Goal: Find specific page/section: Find specific page/section

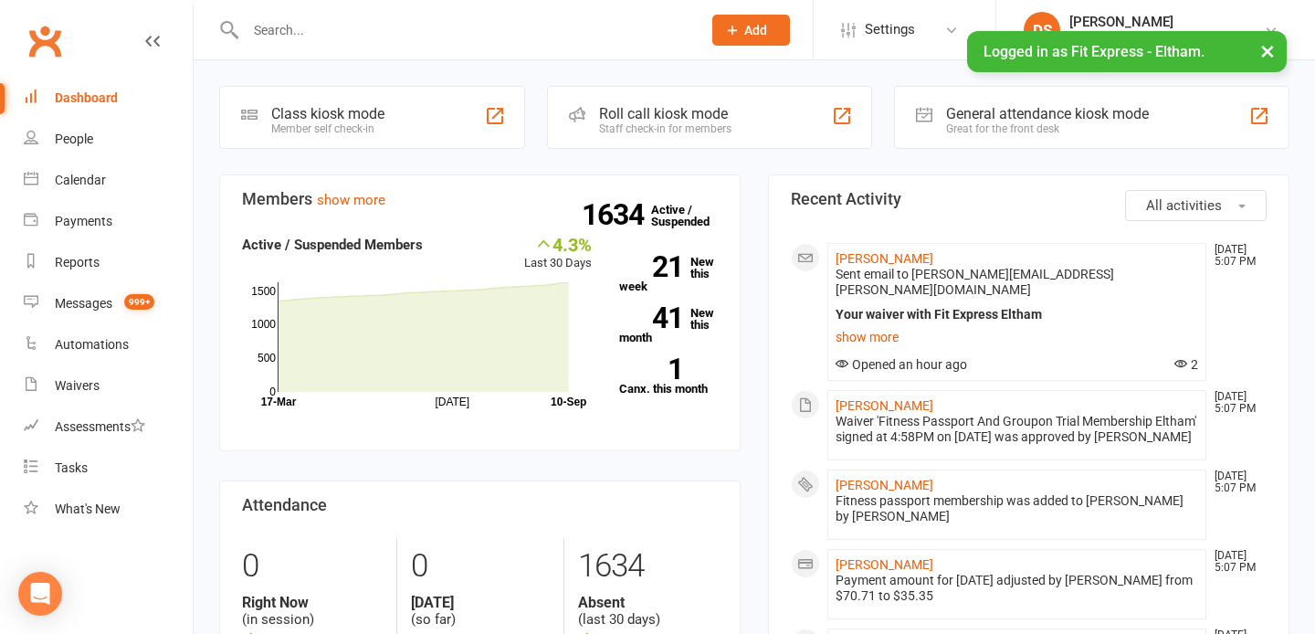
click at [429, 37] on input "text" at bounding box center [464, 30] width 448 height 26
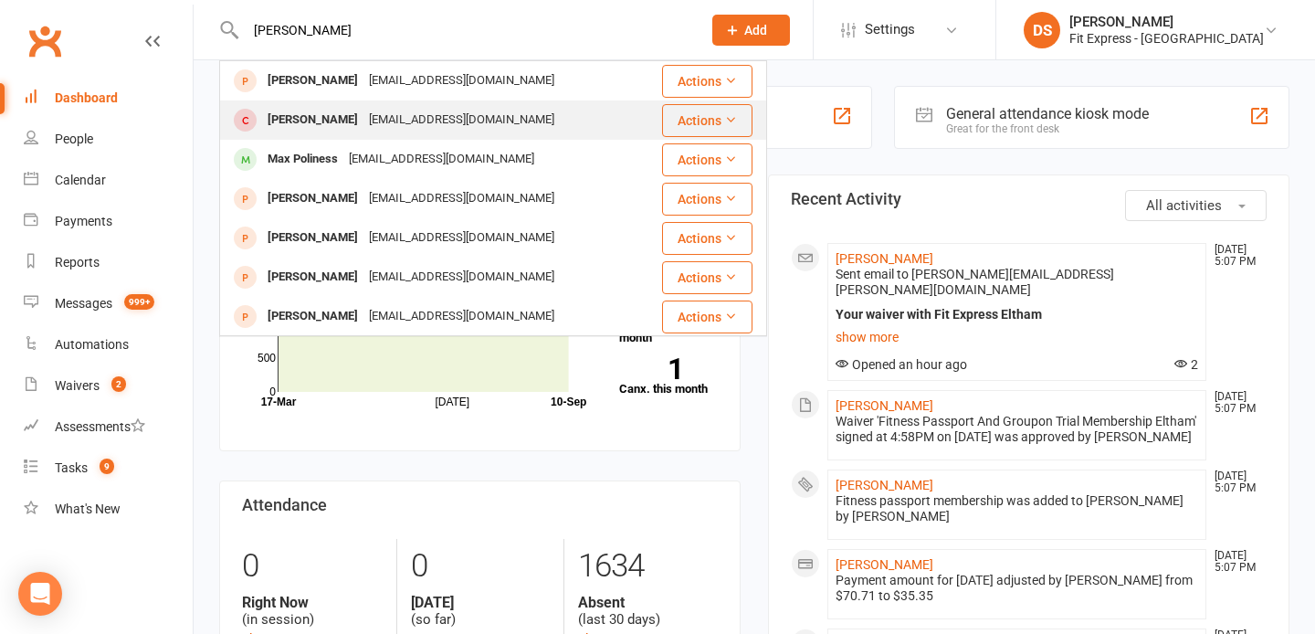
type input "lee poliness"
click at [378, 116] on div "lpoliness@optusnet.com.au" at bounding box center [462, 120] width 196 height 26
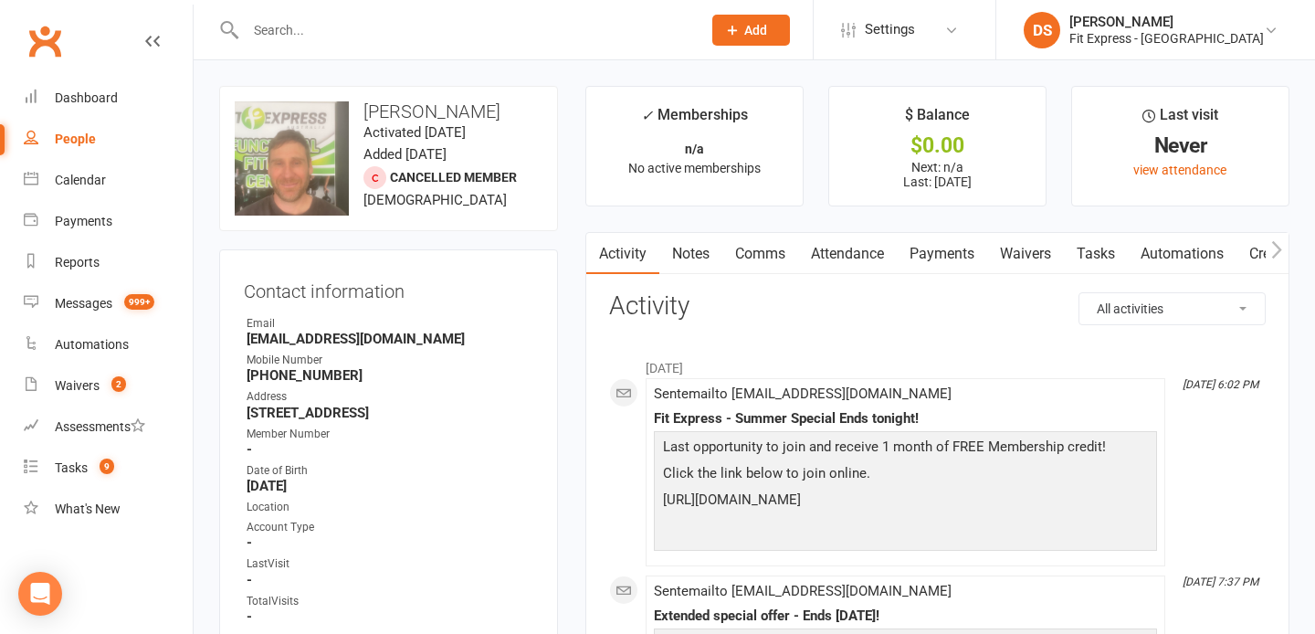
click at [43, 47] on link "Clubworx" at bounding box center [45, 41] width 46 height 46
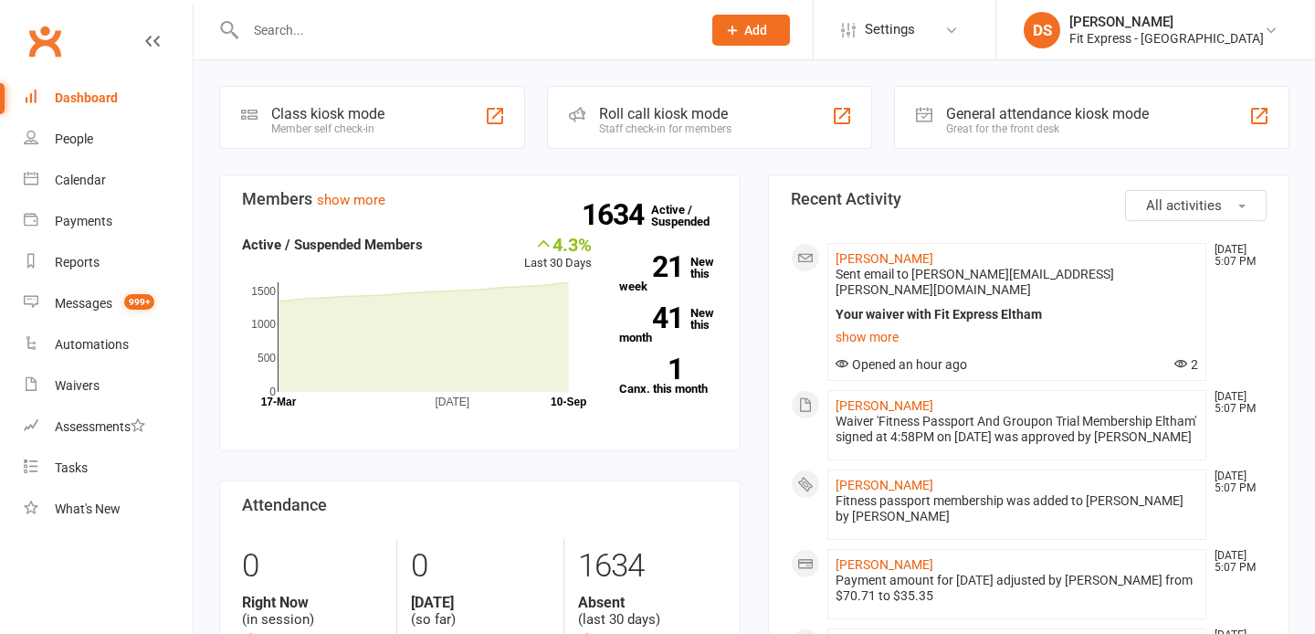
click at [315, 19] on input "text" at bounding box center [464, 30] width 448 height 26
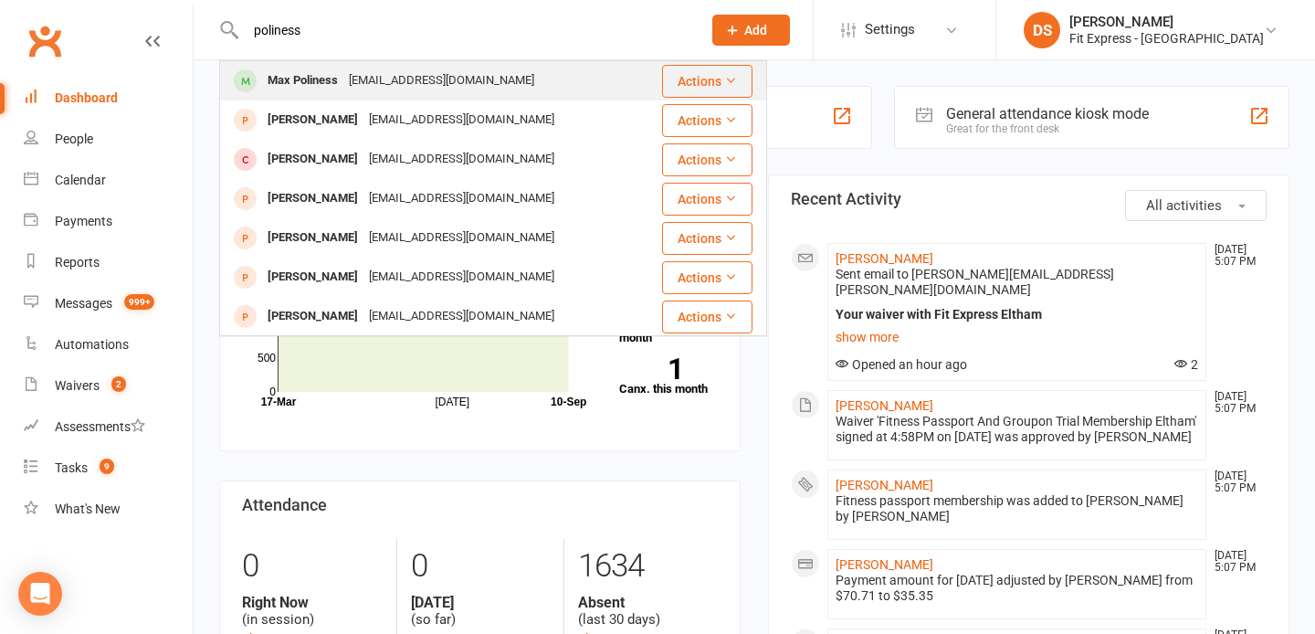
type input "poliness"
click at [342, 79] on div "Max Poliness" at bounding box center [302, 81] width 81 height 26
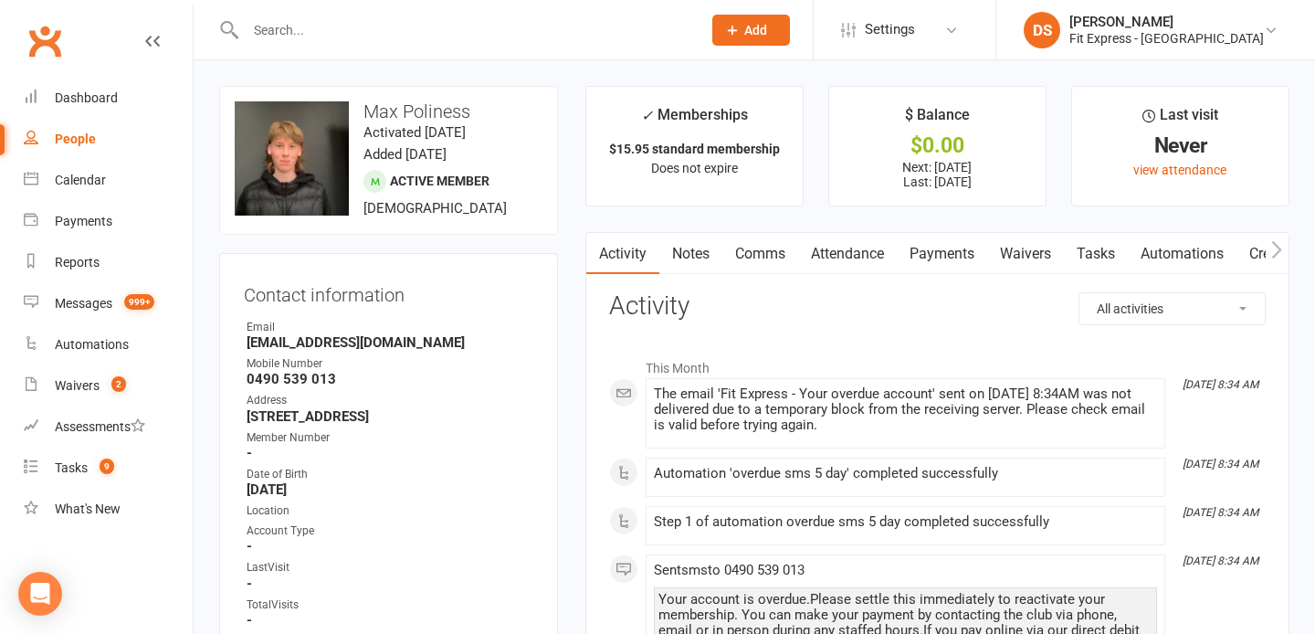
click at [921, 243] on link "Payments" at bounding box center [942, 254] width 90 height 42
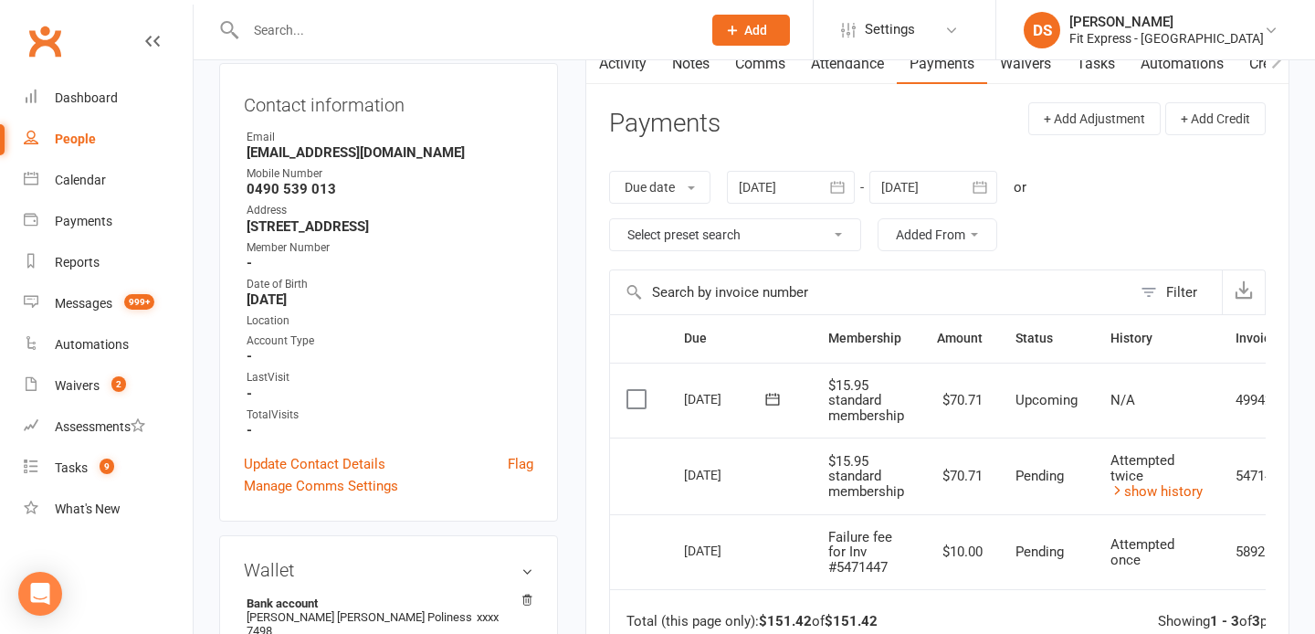
scroll to position [170, 0]
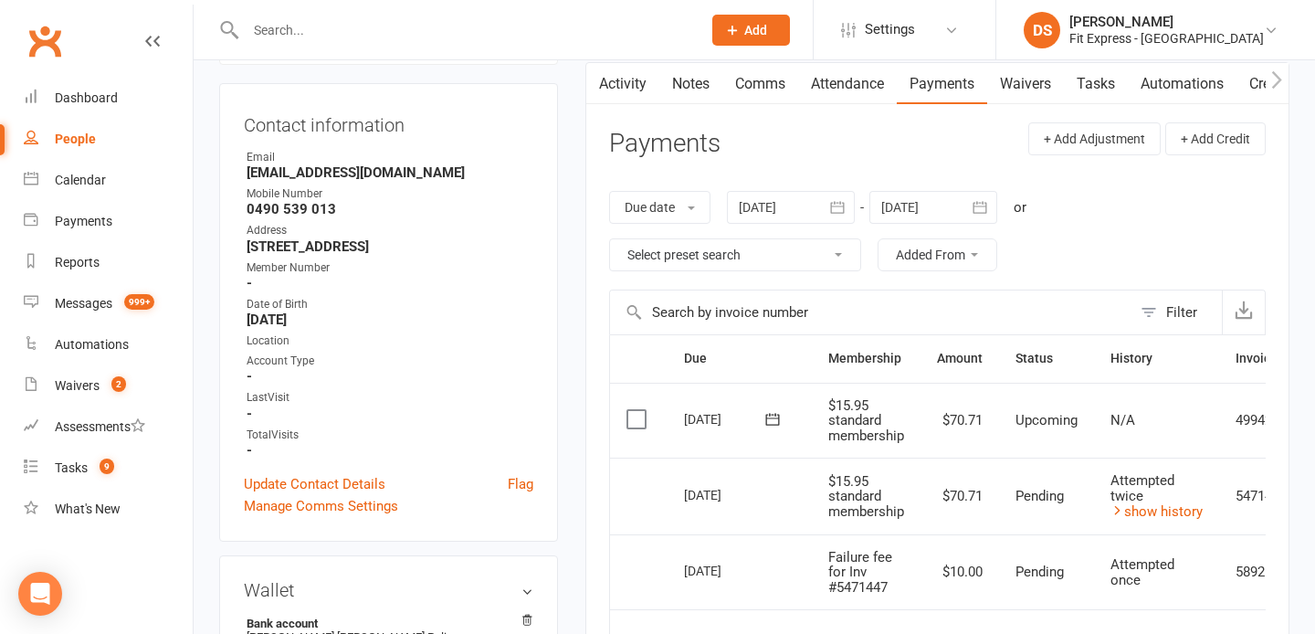
click at [774, 209] on div at bounding box center [791, 207] width 128 height 33
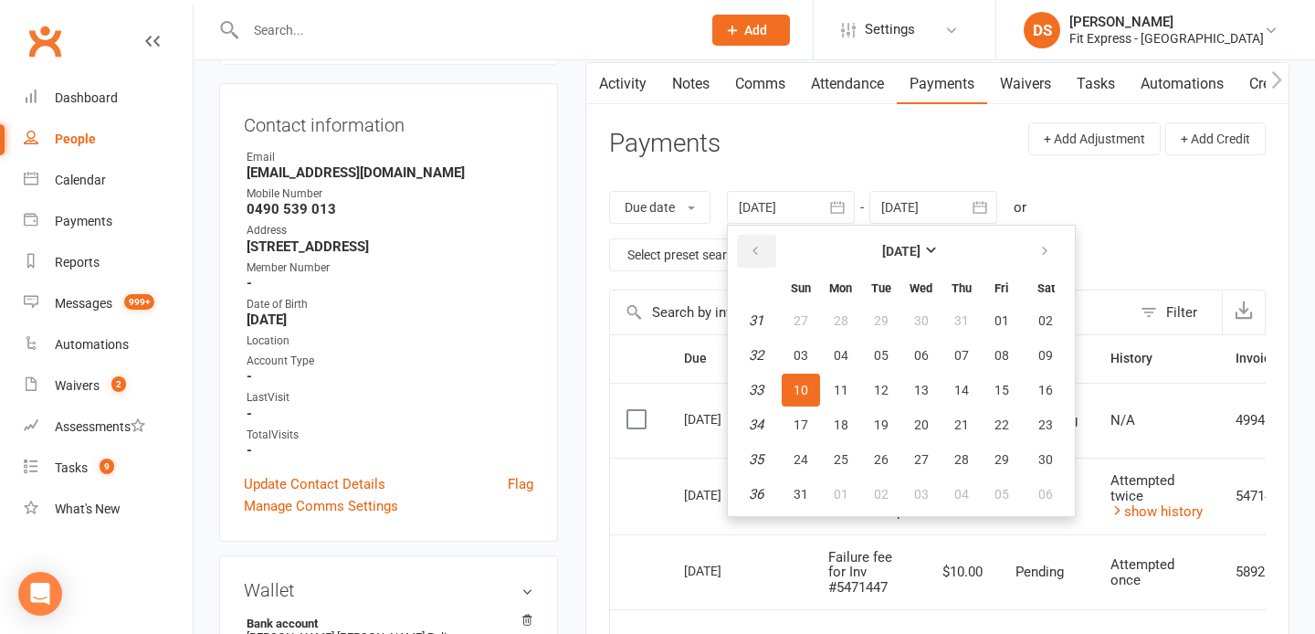
click at [750, 258] on button "button" at bounding box center [756, 251] width 39 height 33
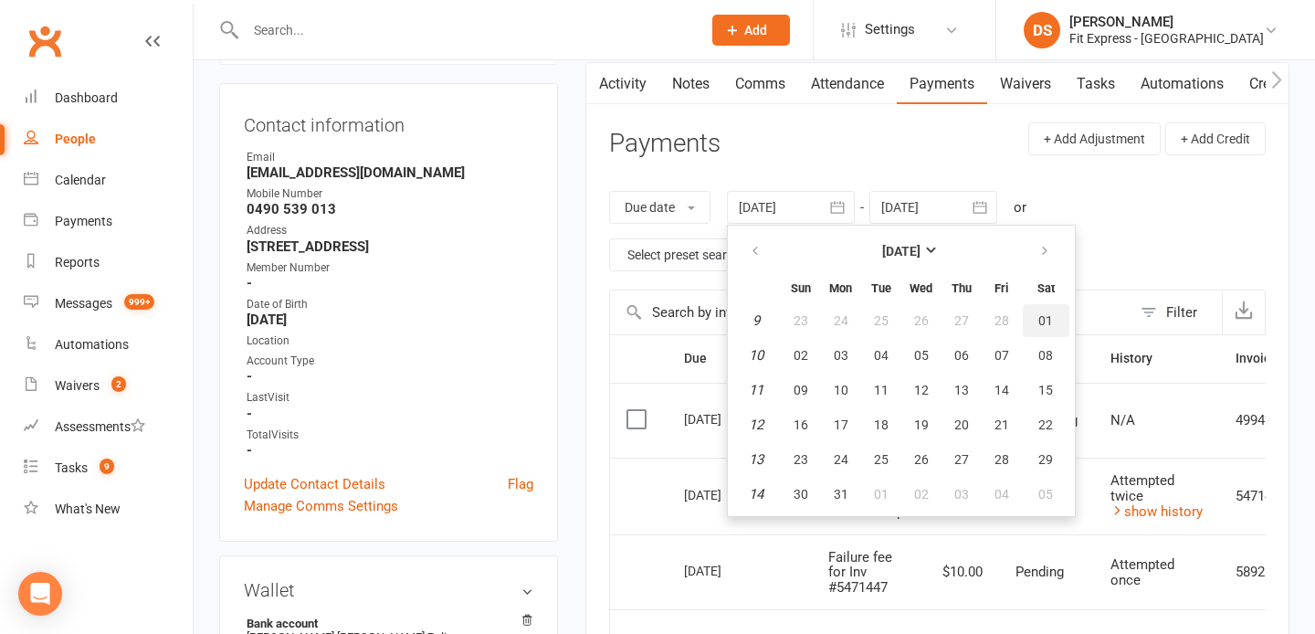
click at [1046, 322] on span "01" at bounding box center [1046, 320] width 15 height 15
type input "01 Mar 2025"
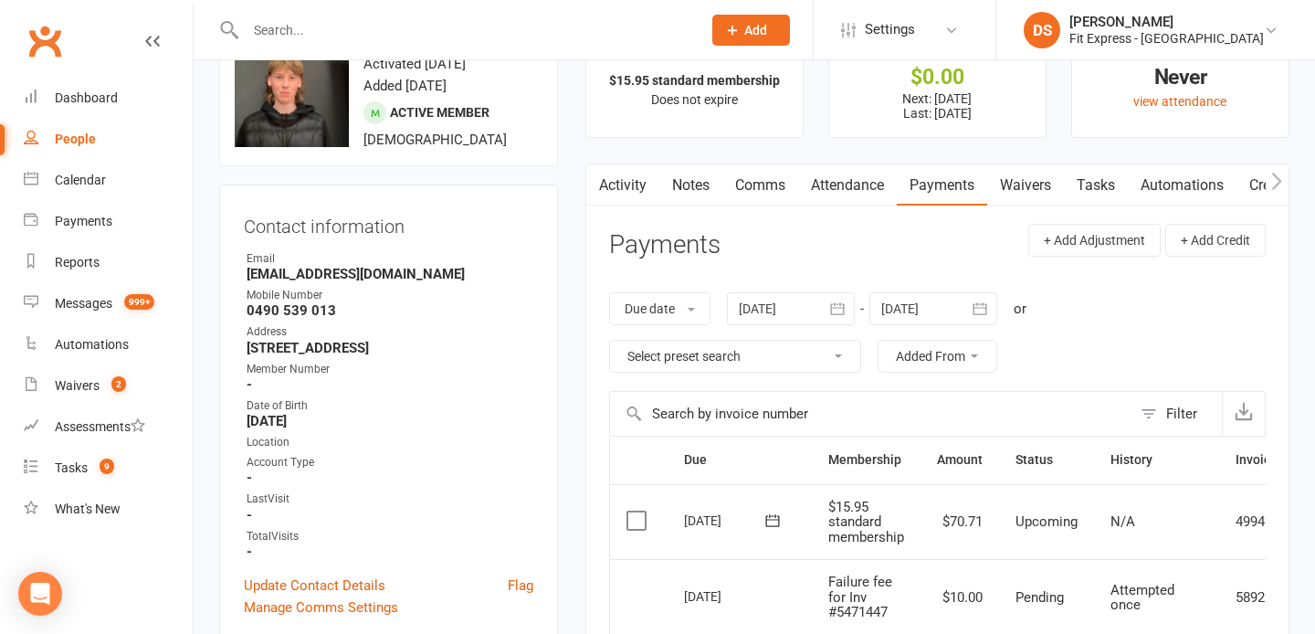
scroll to position [0, 0]
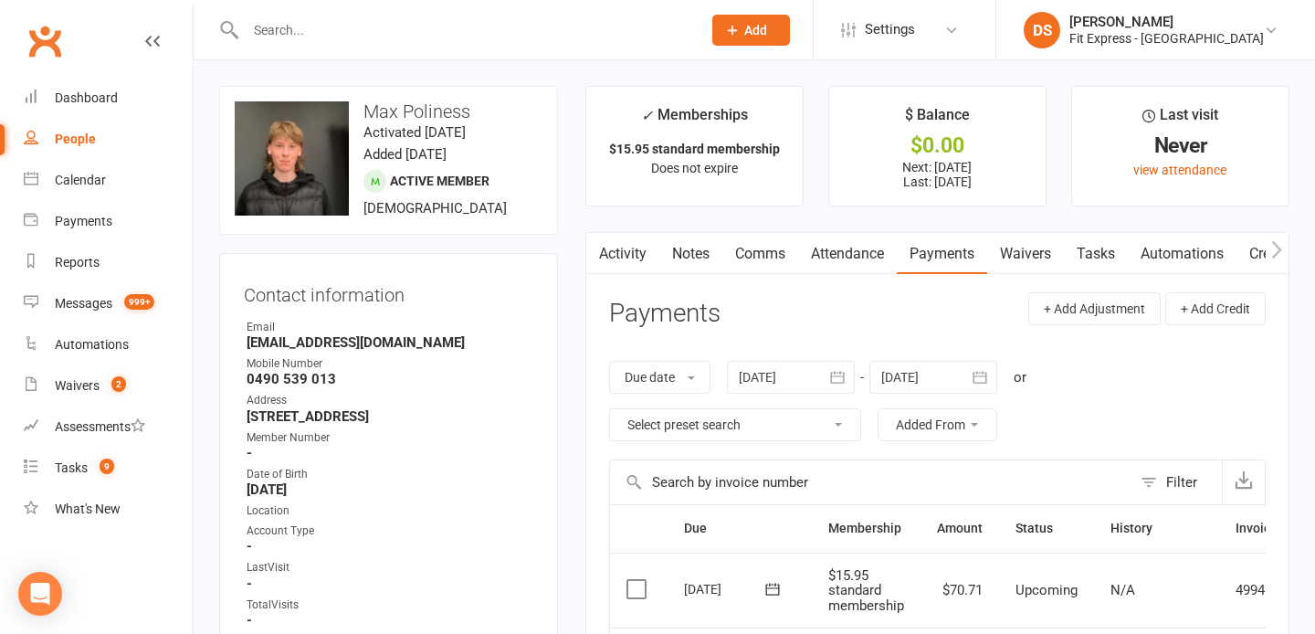
click at [58, 36] on link "Clubworx" at bounding box center [45, 41] width 46 height 46
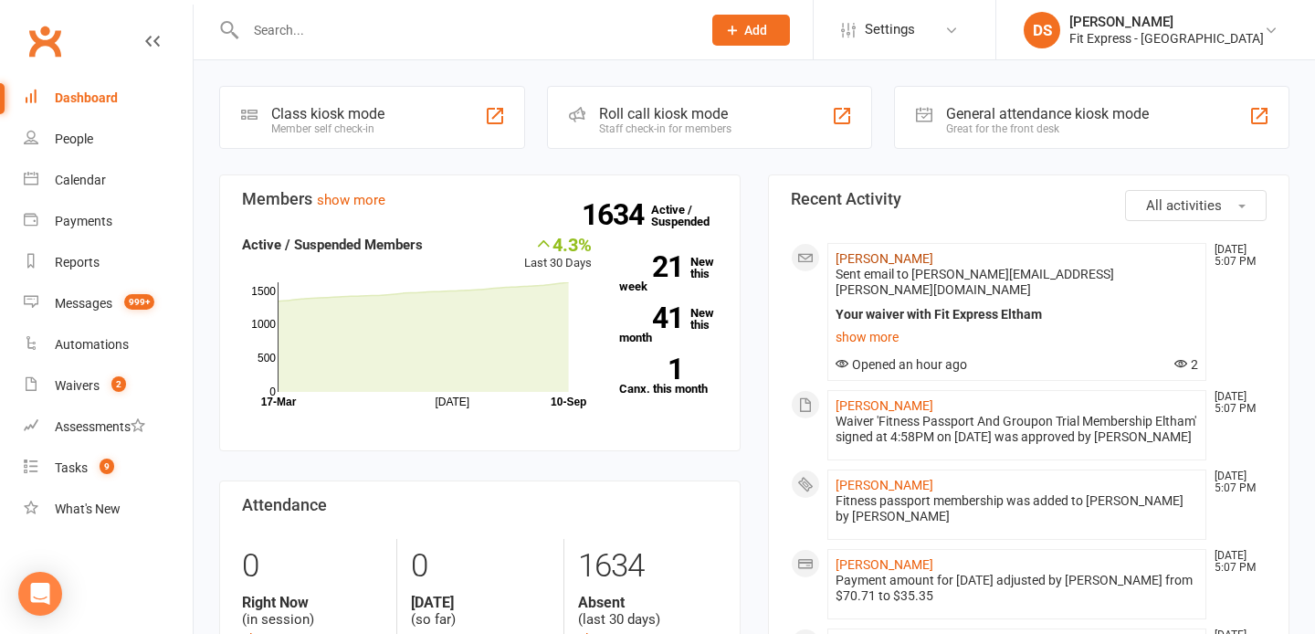
click at [875, 256] on link "Rowena Macdonell" at bounding box center [885, 258] width 98 height 15
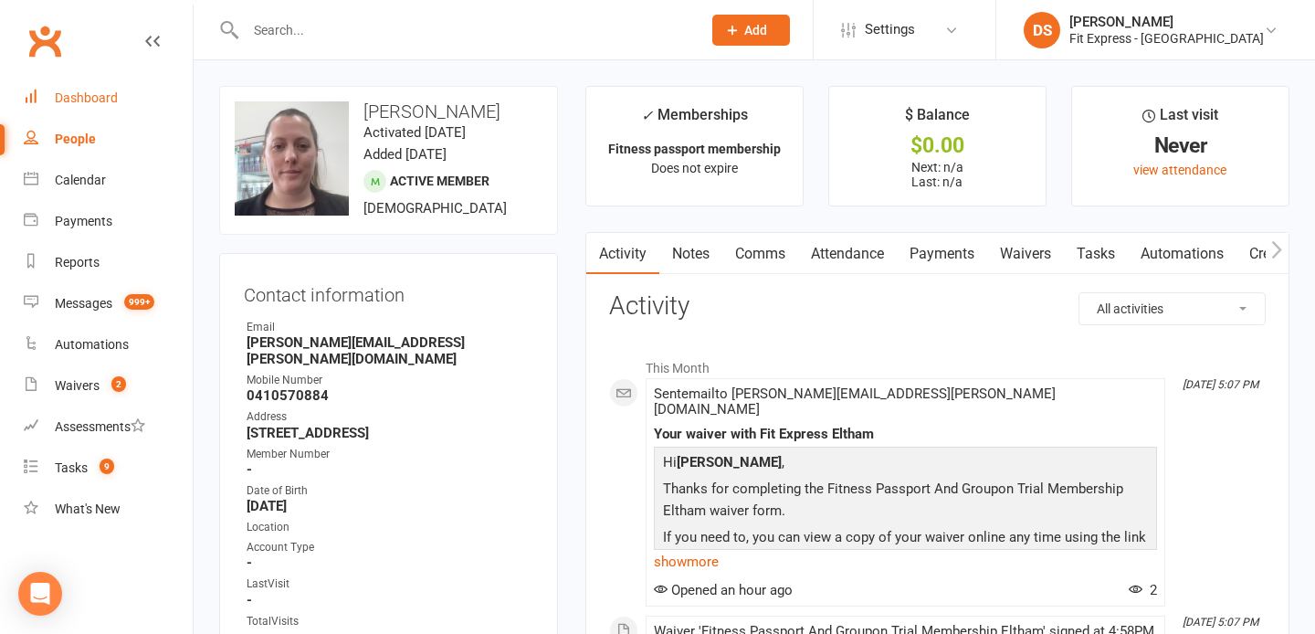
click at [77, 80] on link "Dashboard" at bounding box center [108, 98] width 169 height 41
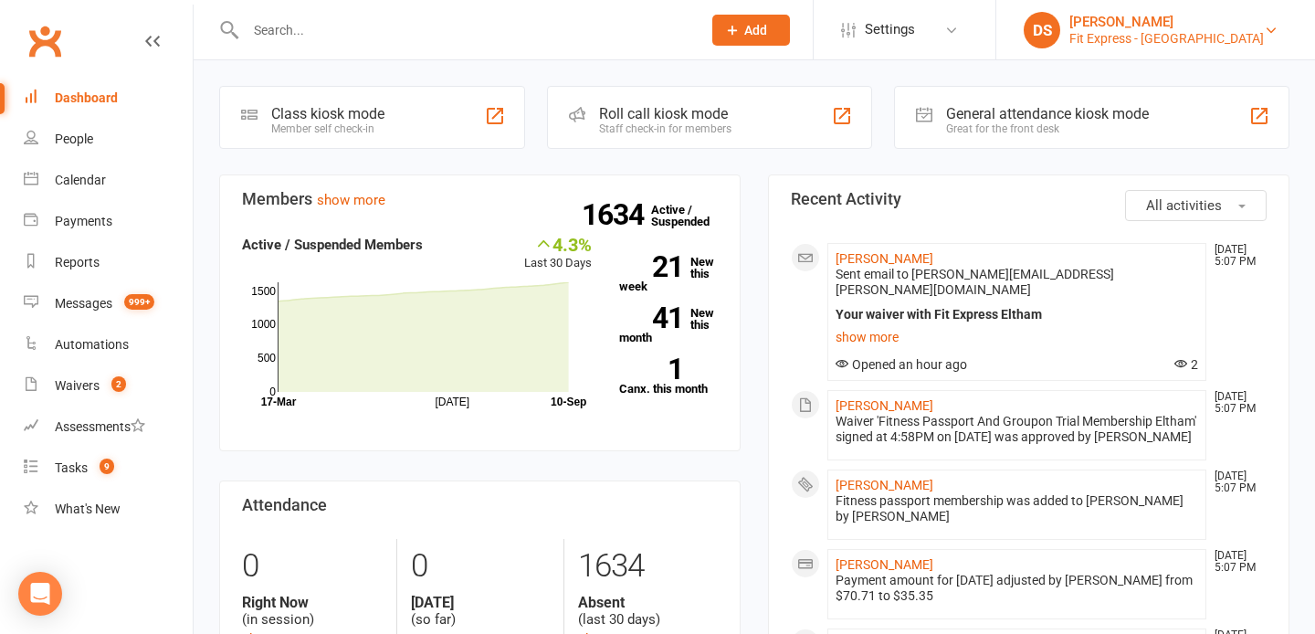
click at [1155, 14] on div "[PERSON_NAME]" at bounding box center [1167, 22] width 195 height 16
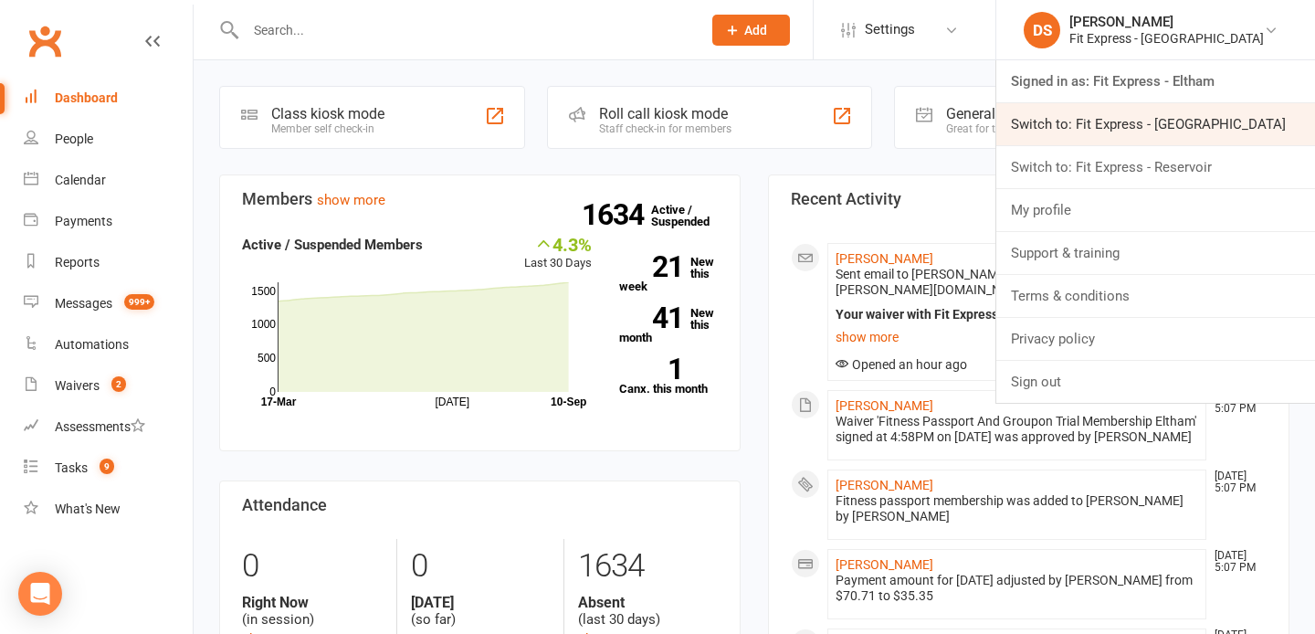
click at [1169, 134] on link "Switch to: Fit Express - Heidelberg" at bounding box center [1156, 124] width 319 height 42
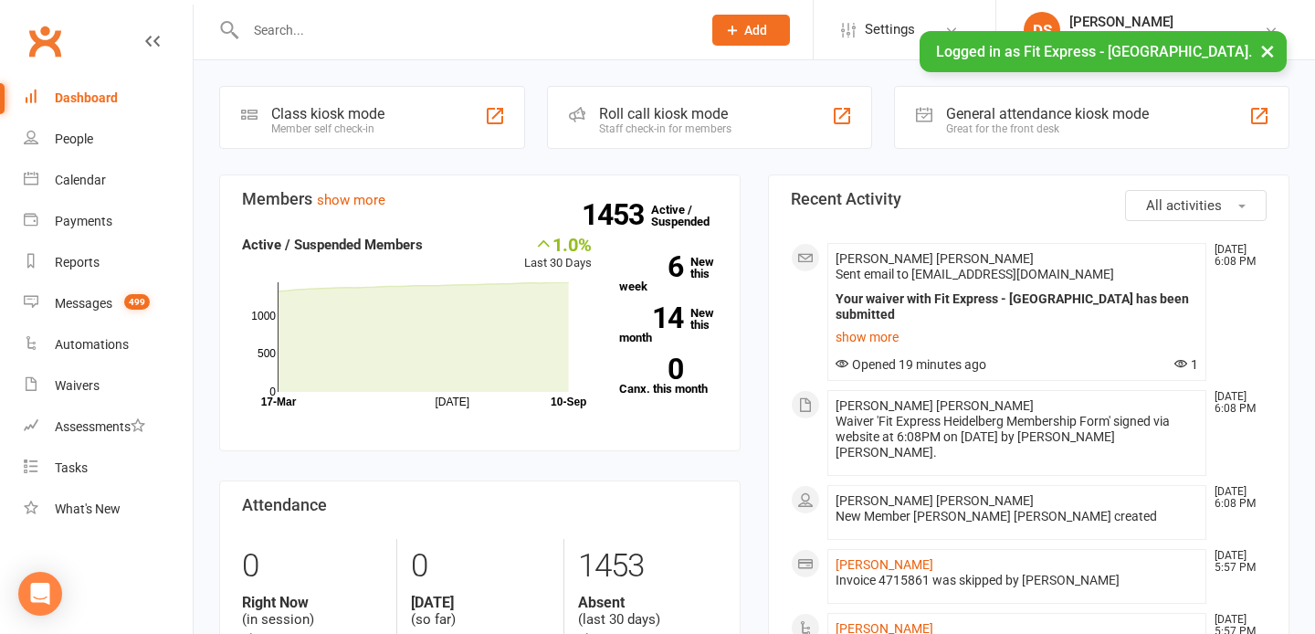
click at [557, 26] on input "text" at bounding box center [464, 30] width 448 height 26
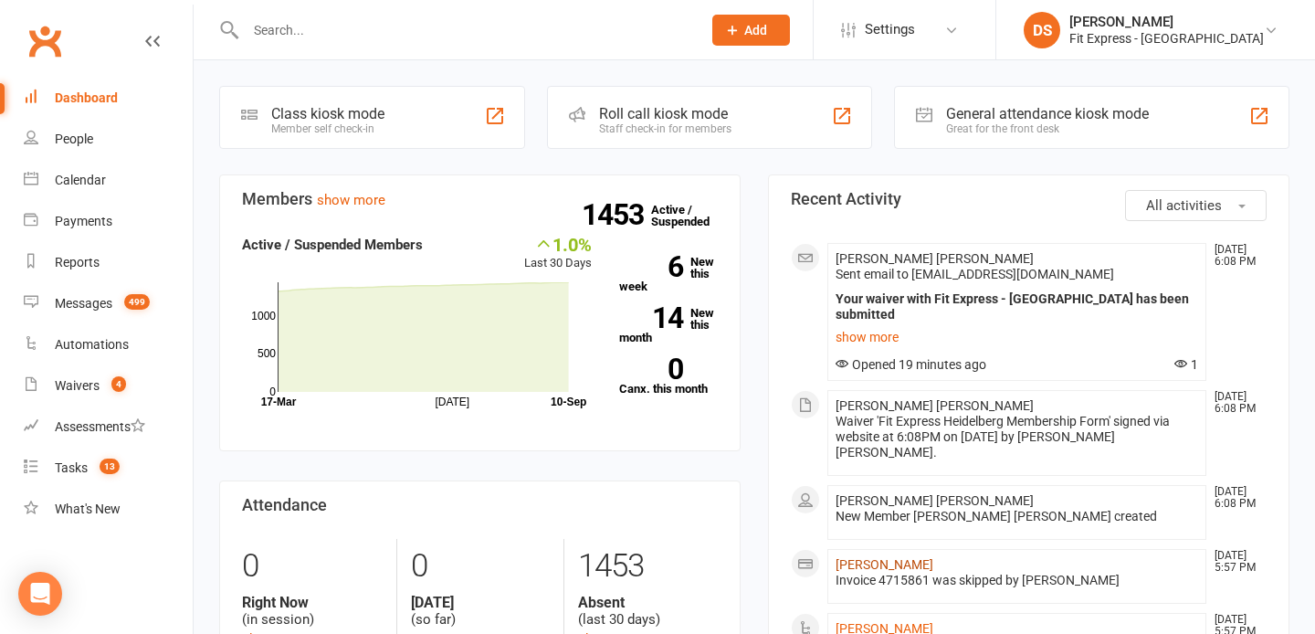
click at [893, 557] on link "Jacinta Fowles" at bounding box center [885, 564] width 98 height 15
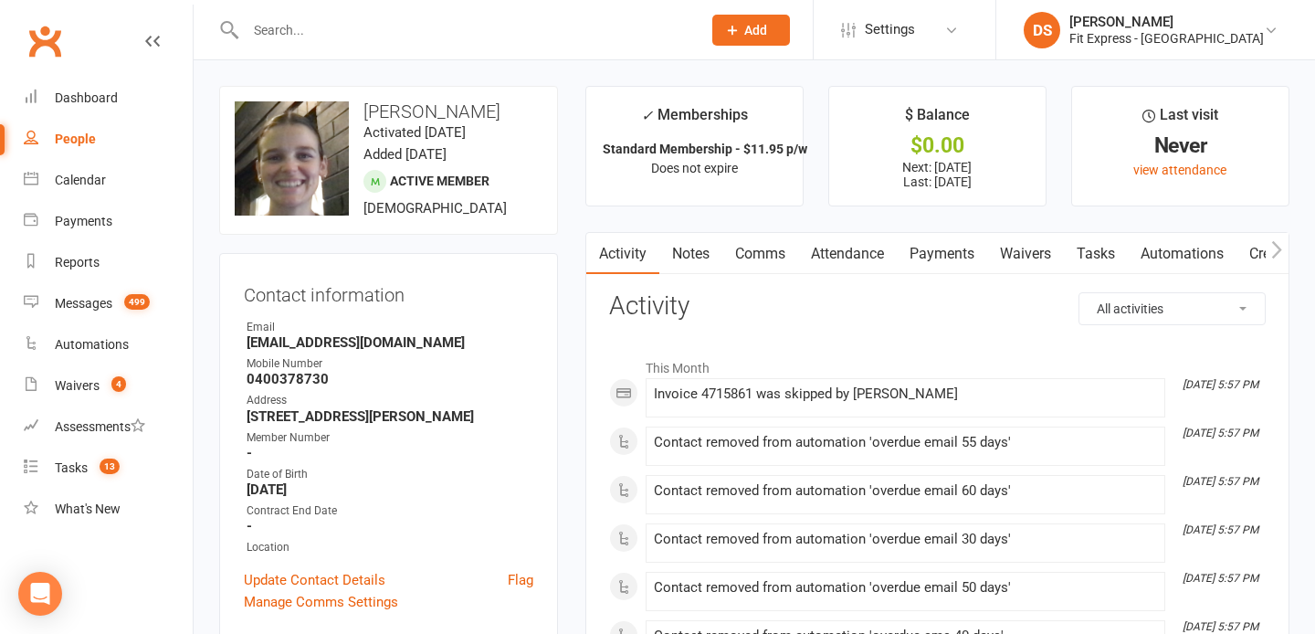
click at [942, 248] on link "Payments" at bounding box center [942, 254] width 90 height 42
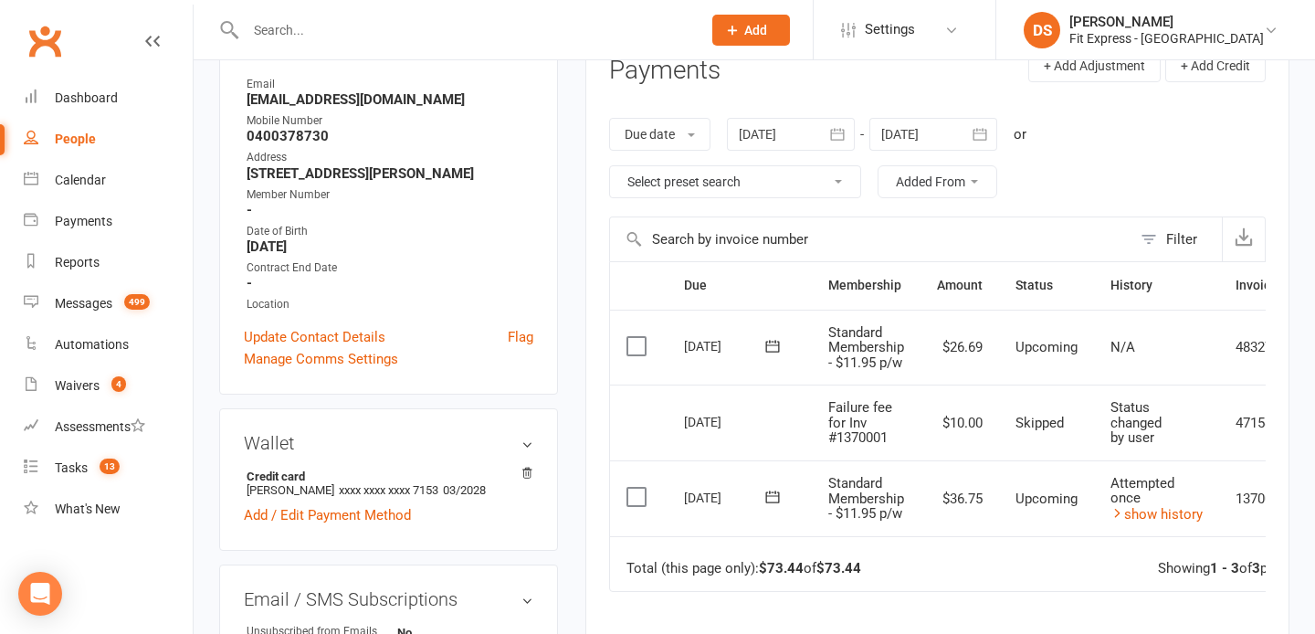
scroll to position [251, 0]
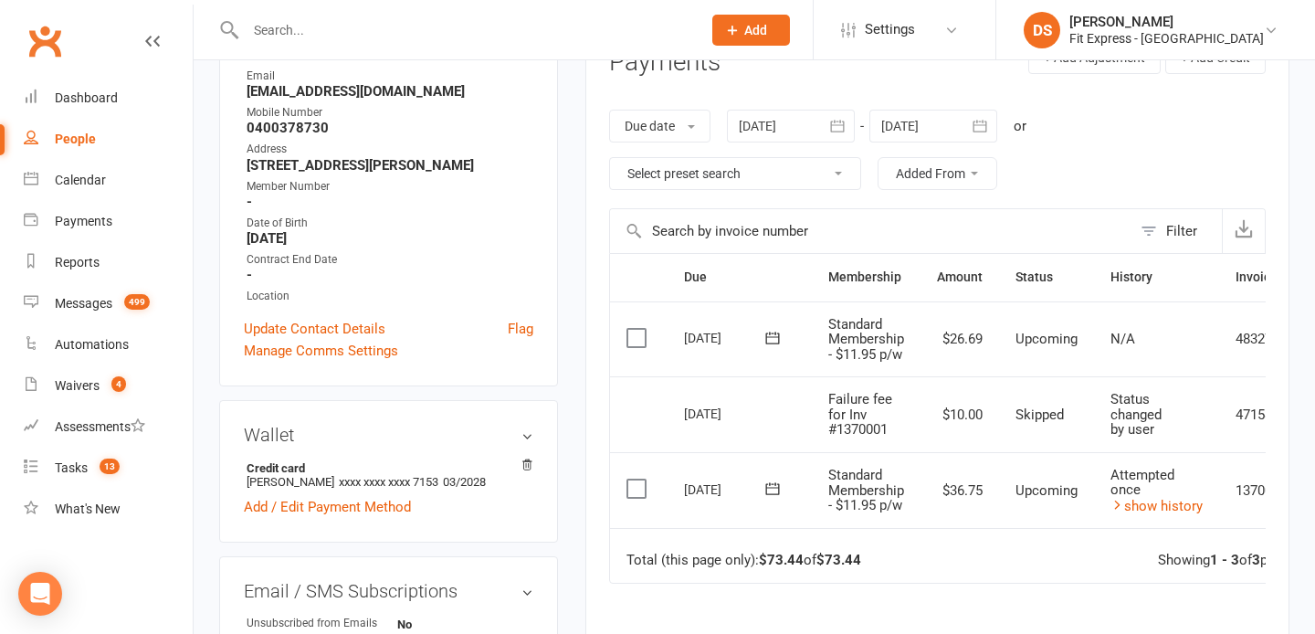
click at [47, 30] on link "Clubworx" at bounding box center [45, 41] width 46 height 46
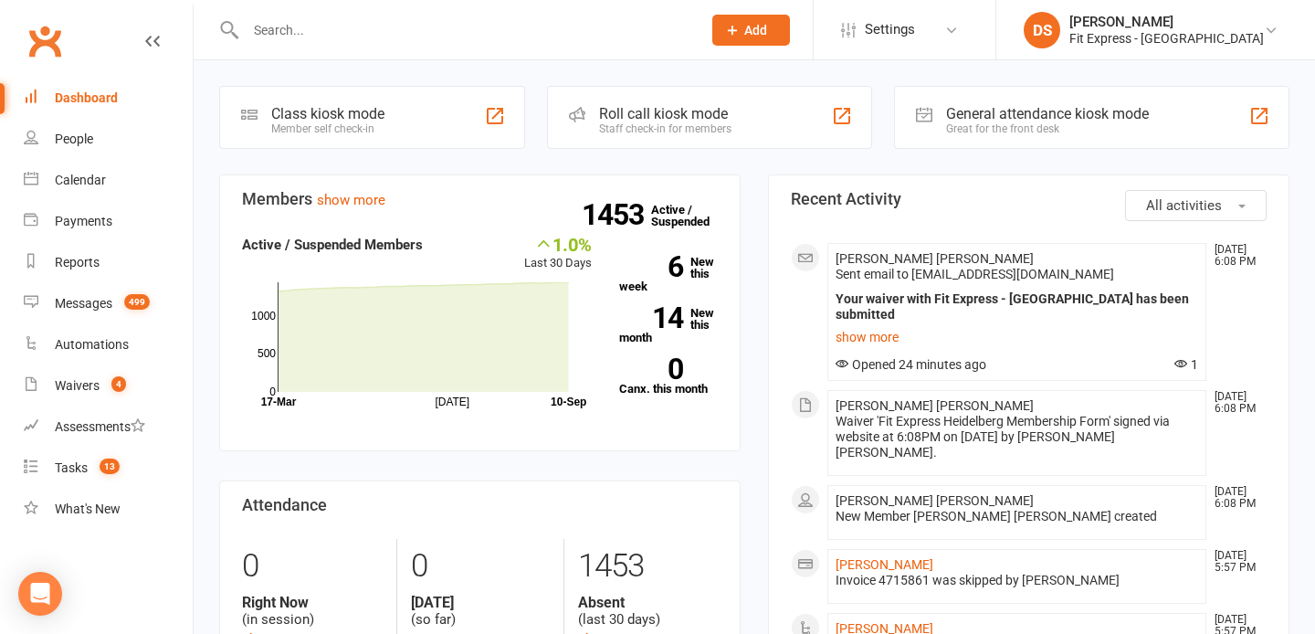
click at [52, 32] on link "Clubworx" at bounding box center [45, 41] width 46 height 46
click at [51, 29] on link "Clubworx" at bounding box center [45, 41] width 46 height 46
